Goal: Obtain resource: Download file/media

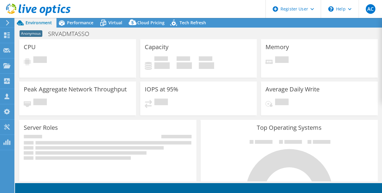
select select "USD"
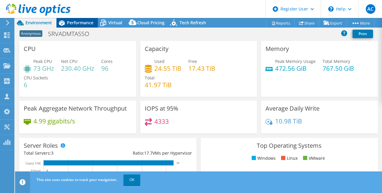
click at [93, 22] on span "Performance" at bounding box center [80, 23] width 26 height 6
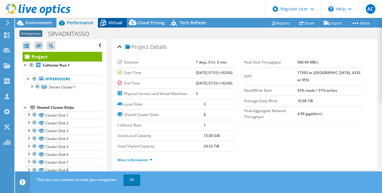
click at [104, 25] on icon at bounding box center [103, 23] width 11 height 11
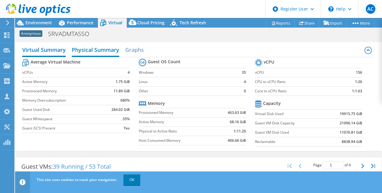
click at [94, 52] on h2 "Physical Summary" at bounding box center [95, 50] width 47 height 13
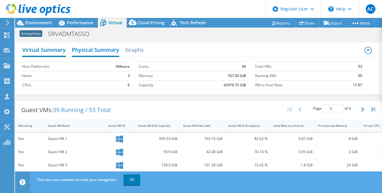
click at [60, 48] on h2 "Virtual Summary" at bounding box center [44, 50] width 44 height 13
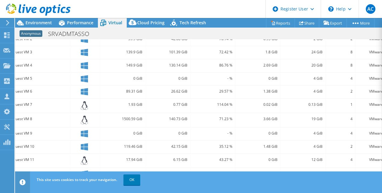
scroll to position [216, 0]
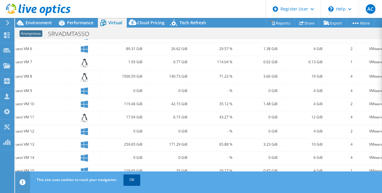
click at [130, 183] on link "OK" at bounding box center [131, 180] width 17 height 11
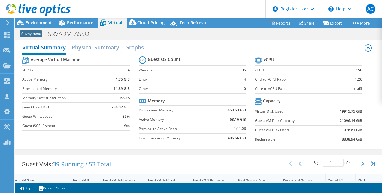
scroll to position [0, 0]
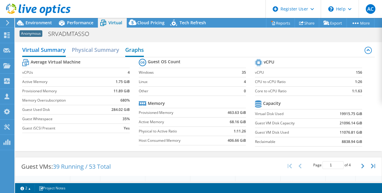
click at [134, 50] on h2 "Graphs" at bounding box center [134, 50] width 19 height 13
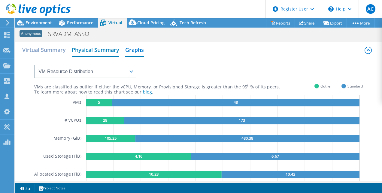
click at [116, 47] on h2 "Physical Summary" at bounding box center [95, 50] width 47 height 13
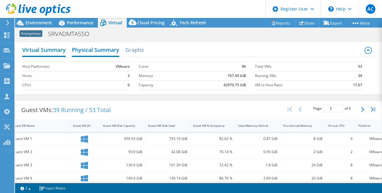
click at [56, 46] on h2 "Virtual Summary" at bounding box center [44, 50] width 44 height 13
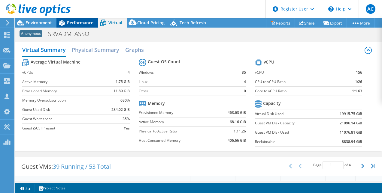
click at [82, 21] on span "Performance" at bounding box center [80, 23] width 26 height 6
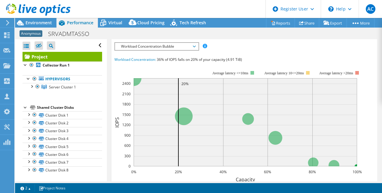
scroll to position [142, 0]
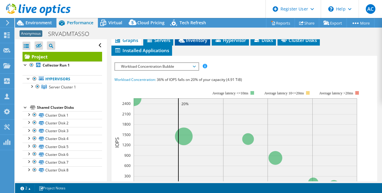
click at [199, 43] on span "Inventory" at bounding box center [192, 40] width 29 height 6
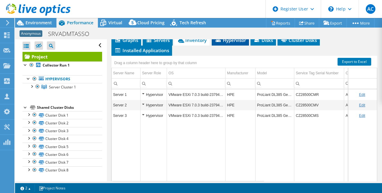
click at [233, 43] on span "Hypervisor" at bounding box center [230, 40] width 31 height 6
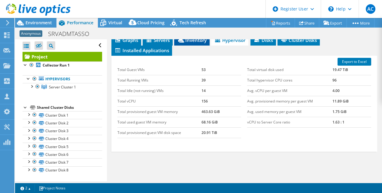
click at [196, 43] on span "Inventory" at bounding box center [191, 40] width 29 height 6
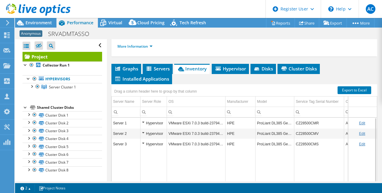
scroll to position [113, 0]
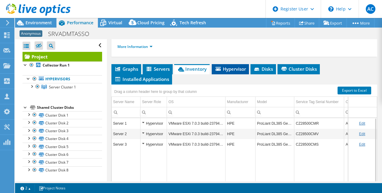
click at [223, 74] on li "Hypervisor" at bounding box center [230, 69] width 37 height 10
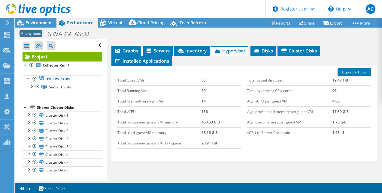
scroll to position [133, 0]
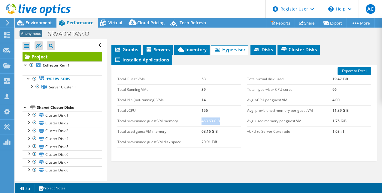
drag, startPoint x: 201, startPoint y: 138, endPoint x: 230, endPoint y: 136, distance: 29.8
click at [230, 126] on td "463.63 GiB" at bounding box center [221, 121] width 40 height 11
drag, startPoint x: 230, startPoint y: 136, endPoint x: 230, endPoint y: 150, distance: 14.1
click at [230, 137] on tr "Total used guest VM memory 68.16 GiB" at bounding box center [179, 131] width 124 height 11
drag, startPoint x: 230, startPoint y: 150, endPoint x: 223, endPoint y: 150, distance: 7.5
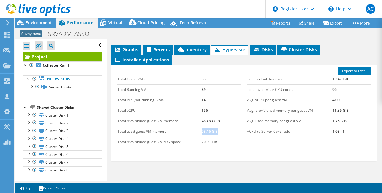
click at [223, 137] on td "68.16 GiB" at bounding box center [221, 131] width 40 height 11
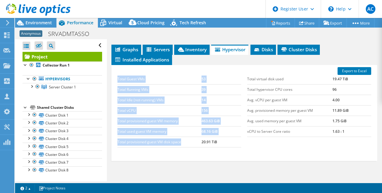
drag, startPoint x: 192, startPoint y: 163, endPoint x: 220, endPoint y: 167, distance: 28.1
click at [220, 154] on div "Total Guest VMs 53 Total Running VMs 39 Total Idle (not-running) VMs 14 Total v…" at bounding box center [179, 111] width 130 height 86
drag, startPoint x: 220, startPoint y: 167, endPoint x: 207, endPoint y: 163, distance: 13.8
click at [207, 147] on td "20.91 TiB" at bounding box center [221, 142] width 40 height 11
drag, startPoint x: 197, startPoint y: 164, endPoint x: 224, endPoint y: 168, distance: 26.9
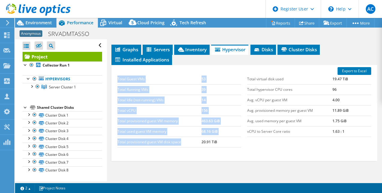
click at [224, 154] on div "Total Guest VMs 53 Total Running VMs 39 Total Idle (not-running) VMs 14 Total v…" at bounding box center [179, 111] width 130 height 86
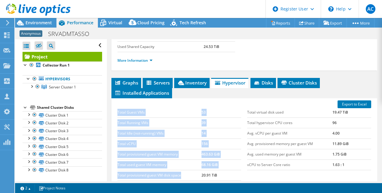
scroll to position [0, 0]
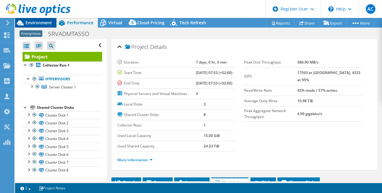
click at [39, 26] on div "Environment" at bounding box center [35, 23] width 41 height 10
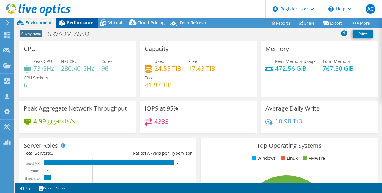
click at [81, 26] on div "Performance" at bounding box center [76, 23] width 41 height 10
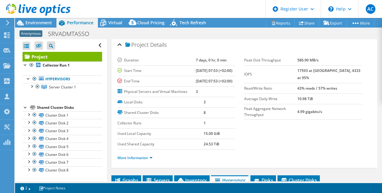
scroll to position [2, 0]
click at [274, 21] on link "Reports" at bounding box center [280, 22] width 29 height 9
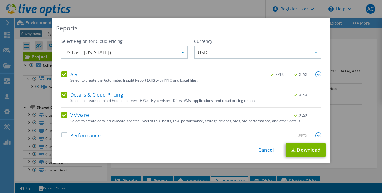
scroll to position [11, 0]
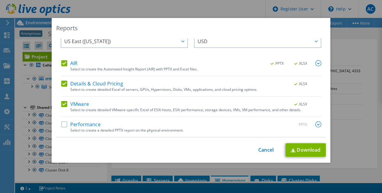
click at [342, 119] on div "Reports Select Region for Cloud Pricing Asia Pacific ([GEOGRAPHIC_DATA]) [GEOGR…" at bounding box center [191, 96] width 382 height 157
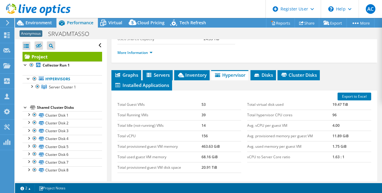
scroll to position [89, 0]
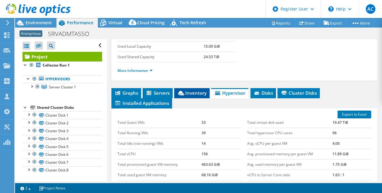
click at [200, 98] on li "Inventory" at bounding box center [191, 93] width 35 height 10
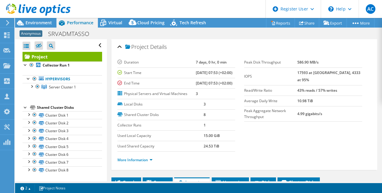
scroll to position [123, 0]
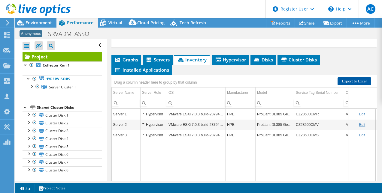
click at [344, 85] on link "Export to Excel" at bounding box center [354, 81] width 34 height 8
click at [44, 21] on span "Environment" at bounding box center [39, 23] width 26 height 6
